Goal: Information Seeking & Learning: Learn about a topic

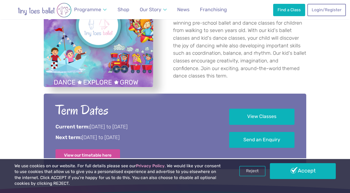
scroll to position [235, 0]
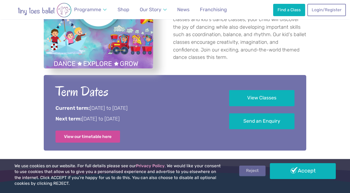
click at [249, 172] on link "Reject" at bounding box center [252, 170] width 26 height 10
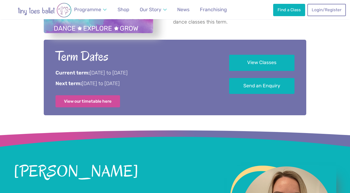
scroll to position [273, 0]
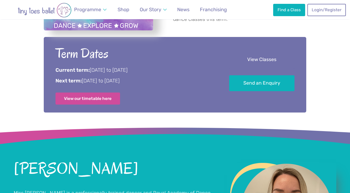
click at [258, 61] on link "View Classes" at bounding box center [261, 60] width 65 height 16
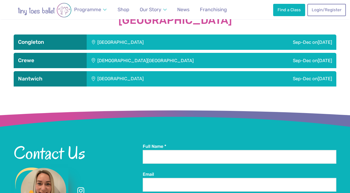
click at [259, 44] on div "Sep-Dec on Sunday" at bounding box center [281, 41] width 110 height 15
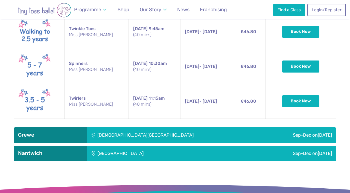
scroll to position [885, 0]
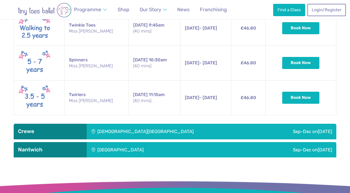
click at [261, 129] on div "Sep-Dec on Monday" at bounding box center [298, 130] width 75 height 15
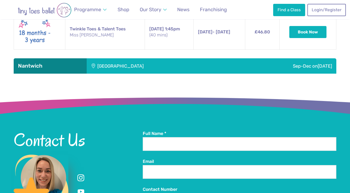
scroll to position [1119, 0]
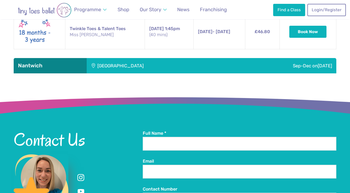
click at [262, 63] on div "Sep-Dec on Saturday" at bounding box center [281, 65] width 110 height 15
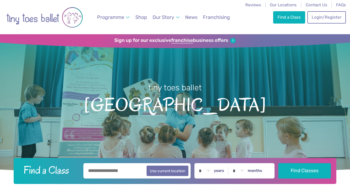
scroll to position [0, 0]
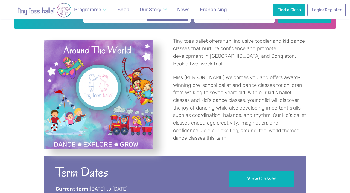
scroll to position [149, 0]
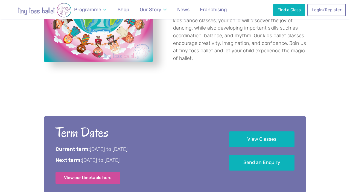
scroll to position [263, 0]
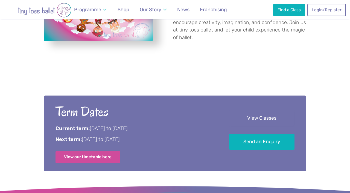
click at [238, 110] on link "View Classes" at bounding box center [261, 118] width 65 height 16
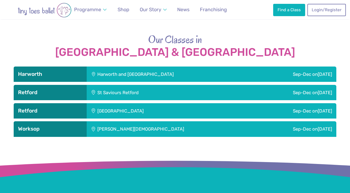
click at [245, 66] on div "Harworth and Bircotes Town Hall" at bounding box center [169, 73] width 164 height 15
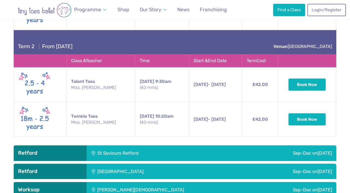
scroll to position [957, 0]
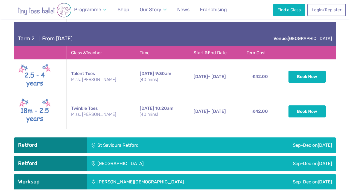
click at [224, 137] on div "Sep-Dec on Wednesday" at bounding box center [278, 144] width 115 height 15
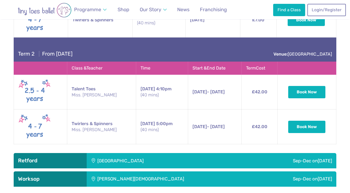
scroll to position [1179, 0]
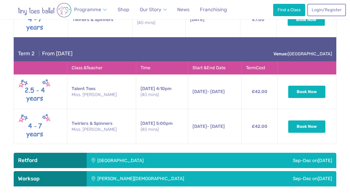
click at [220, 152] on div "Westhill Community Centre" at bounding box center [157, 159] width 140 height 15
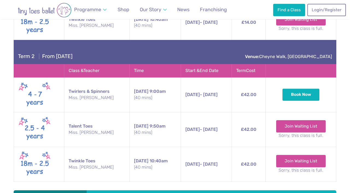
scroll to position [1450, 0]
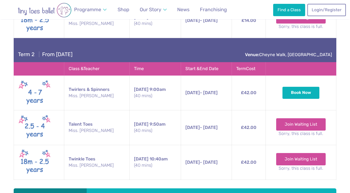
click at [256, 188] on div "Sep-Dec on Tuesday" at bounding box center [296, 195] width 80 height 15
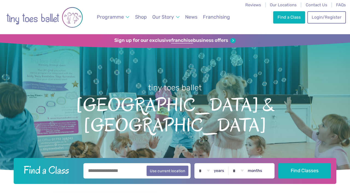
scroll to position [0, 0]
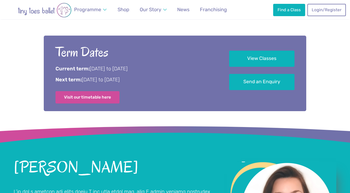
scroll to position [304, 0]
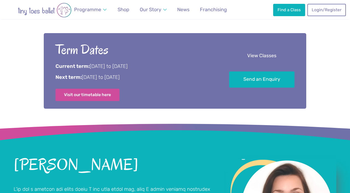
click at [242, 48] on link "View Classes" at bounding box center [261, 56] width 65 height 16
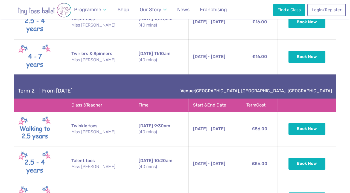
scroll to position [751, 0]
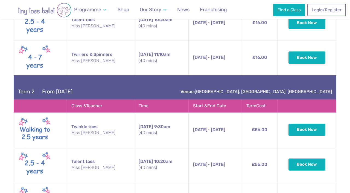
scroll to position [304, 0]
